Goal: Task Accomplishment & Management: Manage account settings

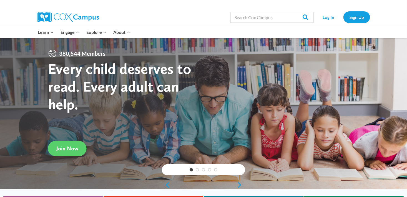
click at [352, 29] on div at bounding box center [313, 32] width 120 height 12
click at [337, 19] on link "Log In" at bounding box center [329, 16] width 24 height 11
click at [335, 18] on link "Log In" at bounding box center [329, 16] width 24 height 11
